Goal: Information Seeking & Learning: Learn about a topic

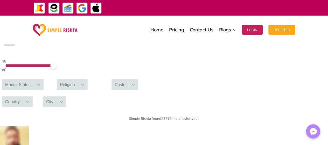
scroll to position [129, 0]
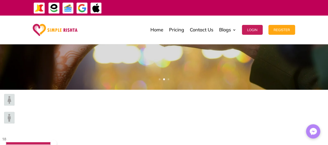
click at [14, 105] on img at bounding box center [9, 100] width 10 height 12
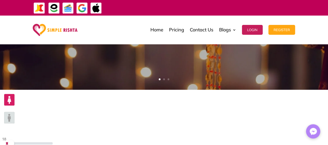
drag, startPoint x: 77, startPoint y: 110, endPoint x: 62, endPoint y: 110, distance: 14.8
click at [14, 140] on span at bounding box center [11, 143] width 6 height 6
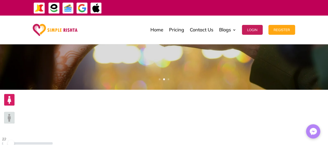
drag, startPoint x: 58, startPoint y: 109, endPoint x: 61, endPoint y: 110, distance: 2.6
click at [9, 140] on span at bounding box center [6, 143] width 6 height 6
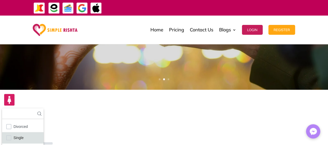
click at [24, 134] on span "Single" at bounding box center [18, 137] width 10 height 7
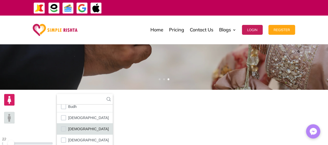
scroll to position [30, 0]
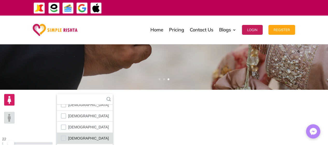
click at [109, 135] on span "[DEMOGRAPHIC_DATA]" at bounding box center [88, 138] width 41 height 7
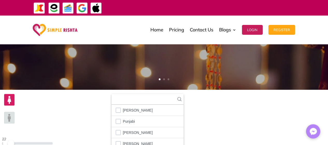
scroll to position [996, 0]
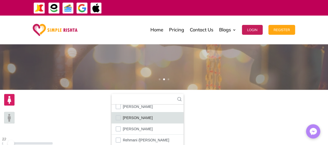
click at [183, 112] on li "[PERSON_NAME]" at bounding box center [147, 117] width 72 height 11
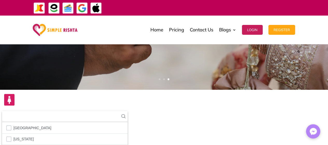
scroll to position [1839, 0]
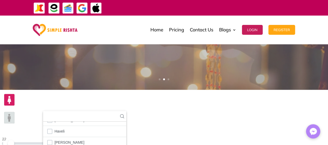
scroll to position [420, 0]
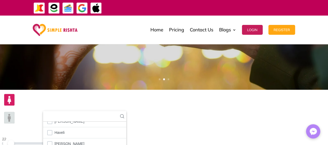
click at [235, 121] on form "22 28 Single [DEMOGRAPHIC_DATA] [PERSON_NAME] [GEOGRAPHIC_DATA] [GEOGRAPHIC_DAT…" at bounding box center [164, 139] width 328 height 99
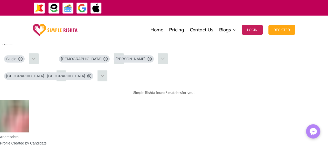
scroll to position [155, 0]
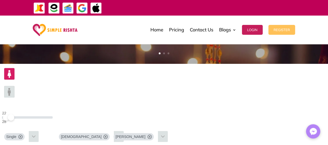
click at [278, 31] on button "Register" at bounding box center [281, 30] width 27 height 10
